Goal: Task Accomplishment & Management: Use online tool/utility

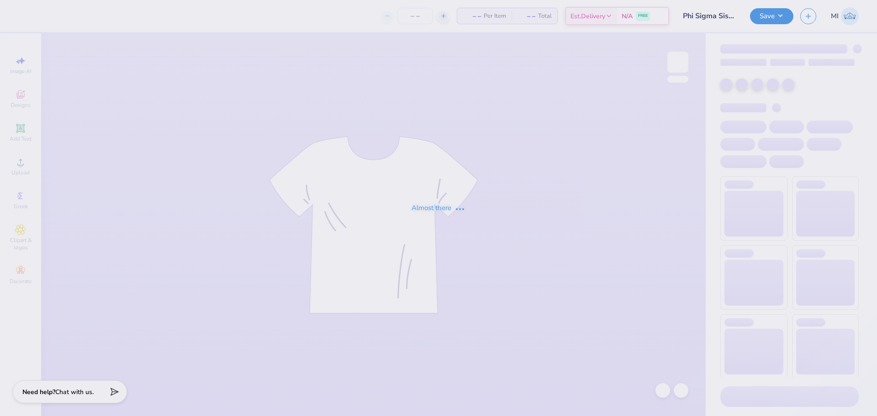
type input "Phi Sigma Sisterhood I<3 Gphi Baby Tee"
type input "50"
type input "DDD exec design"
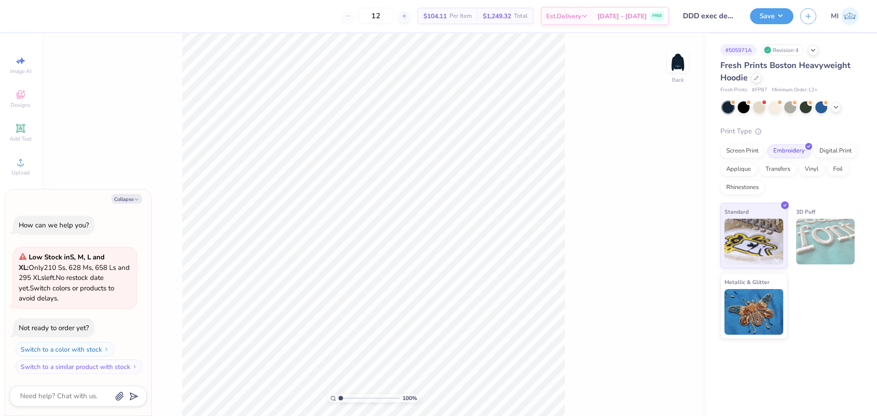
click at [698, 53] on div "100 % Back" at bounding box center [373, 224] width 665 height 383
click at [681, 70] on img at bounding box center [678, 62] width 37 height 37
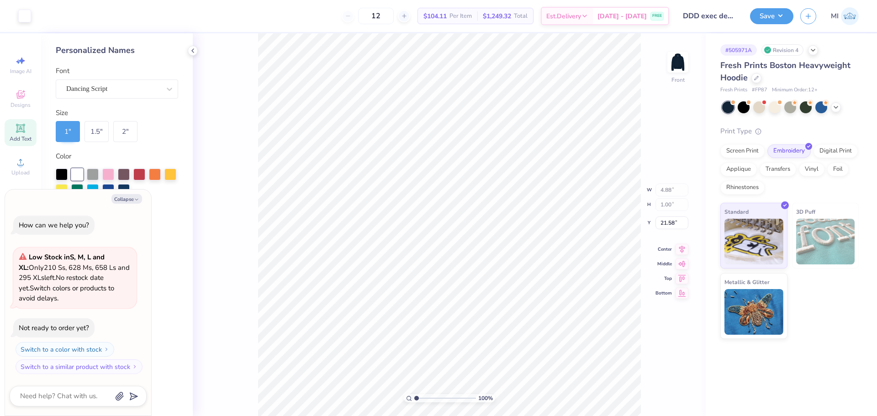
type textarea "x"
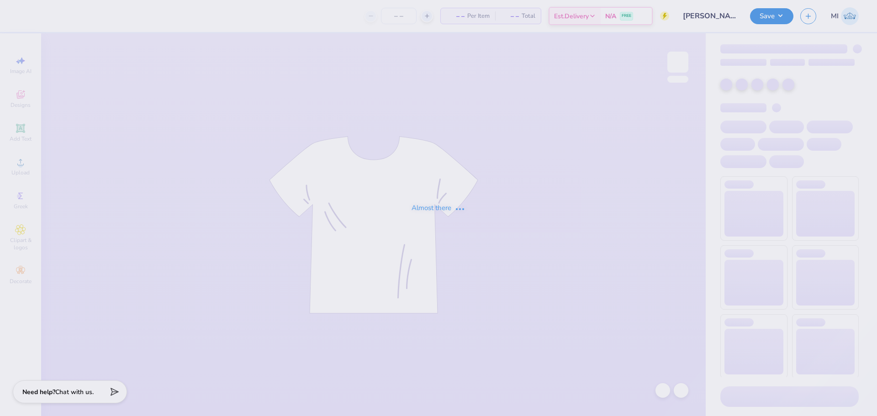
type input "24"
